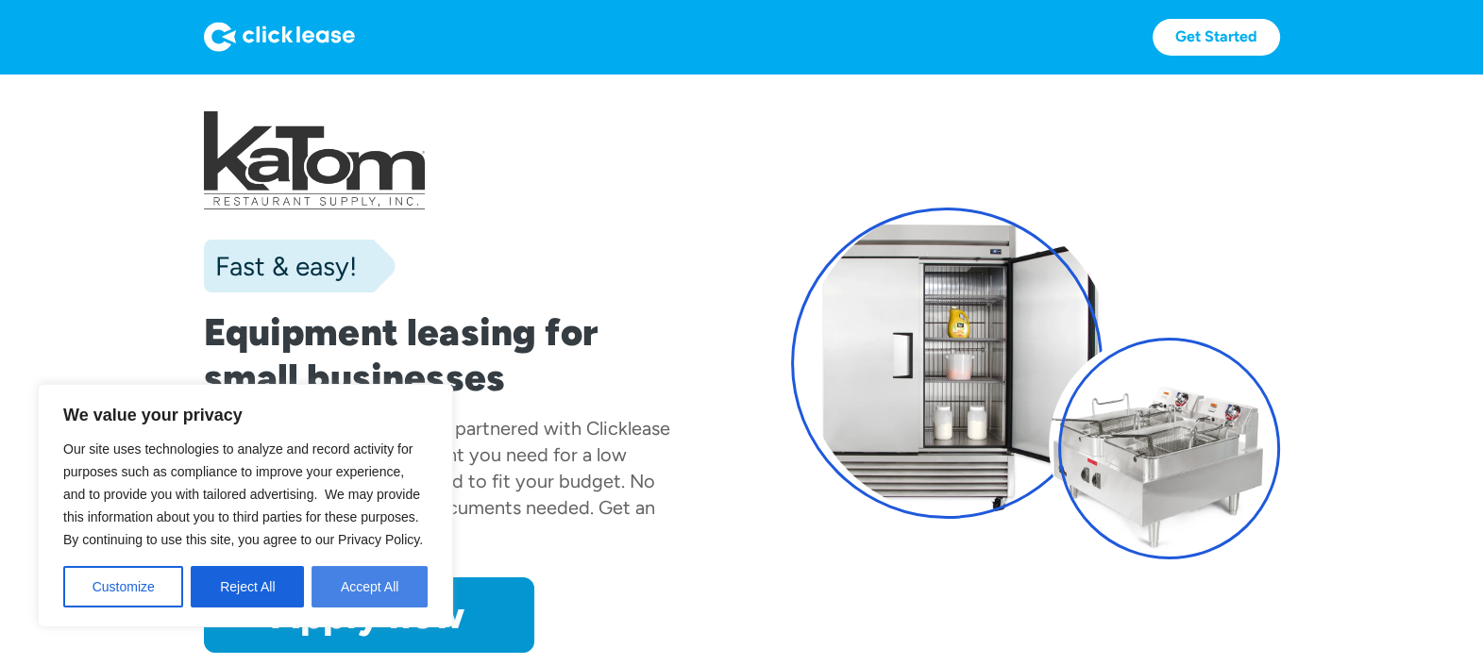
click at [360, 590] on button "Accept All" at bounding box center [369, 587] width 116 height 42
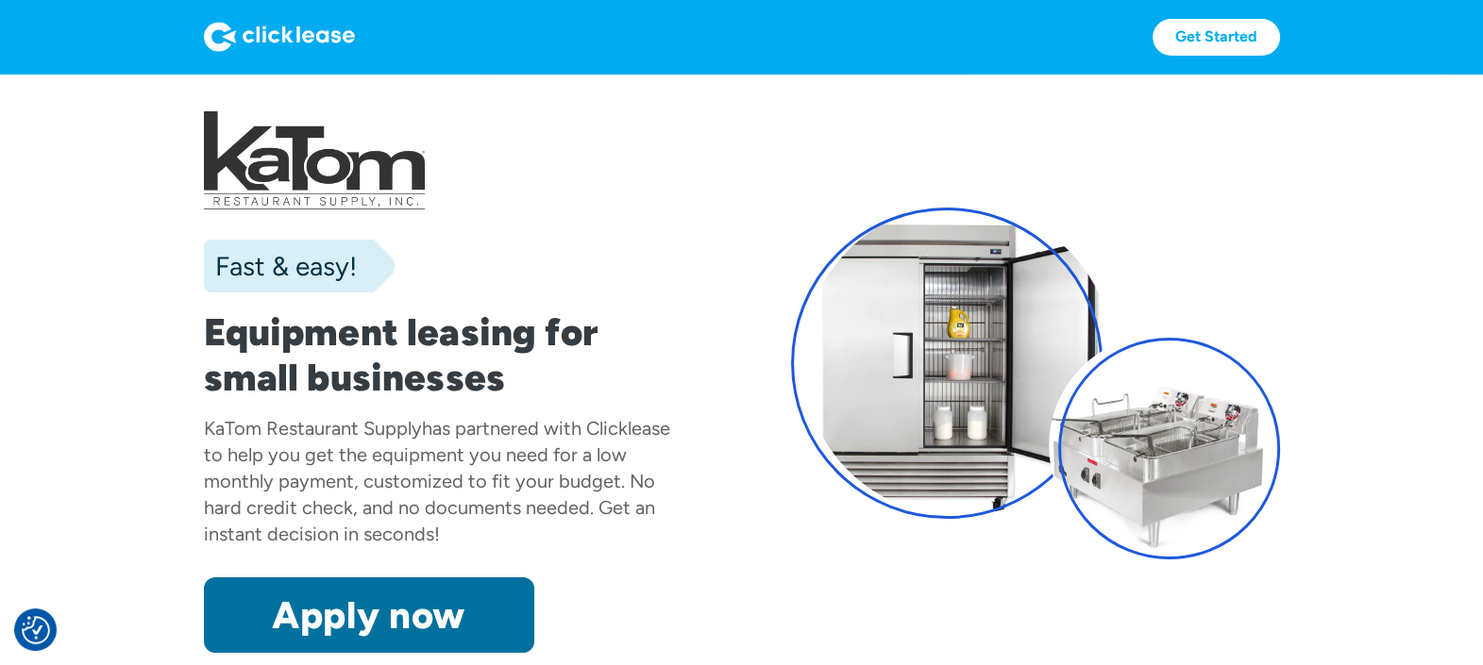
click at [374, 600] on link "Apply now" at bounding box center [369, 616] width 330 height 76
